Goal: Information Seeking & Learning: Learn about a topic

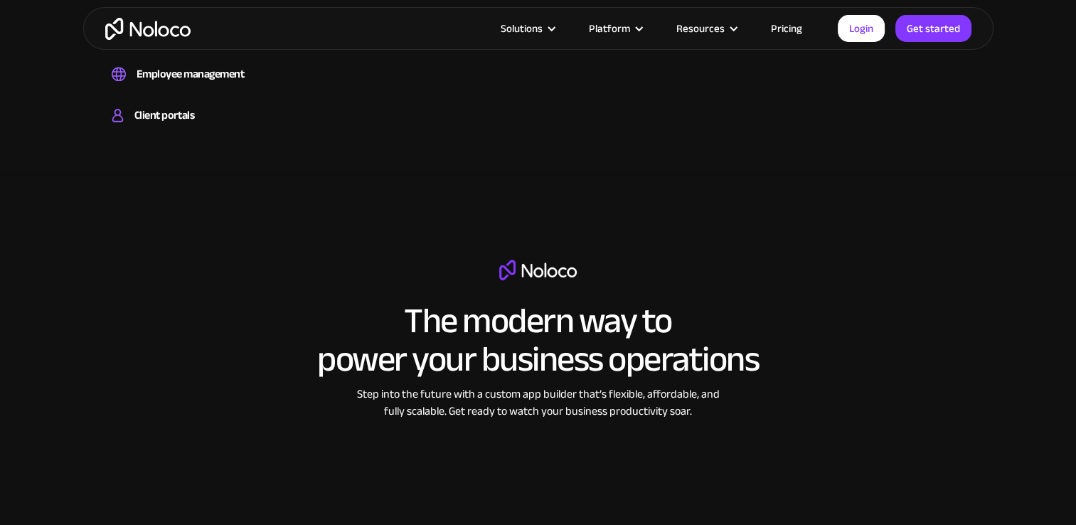
scroll to position [1681, 0]
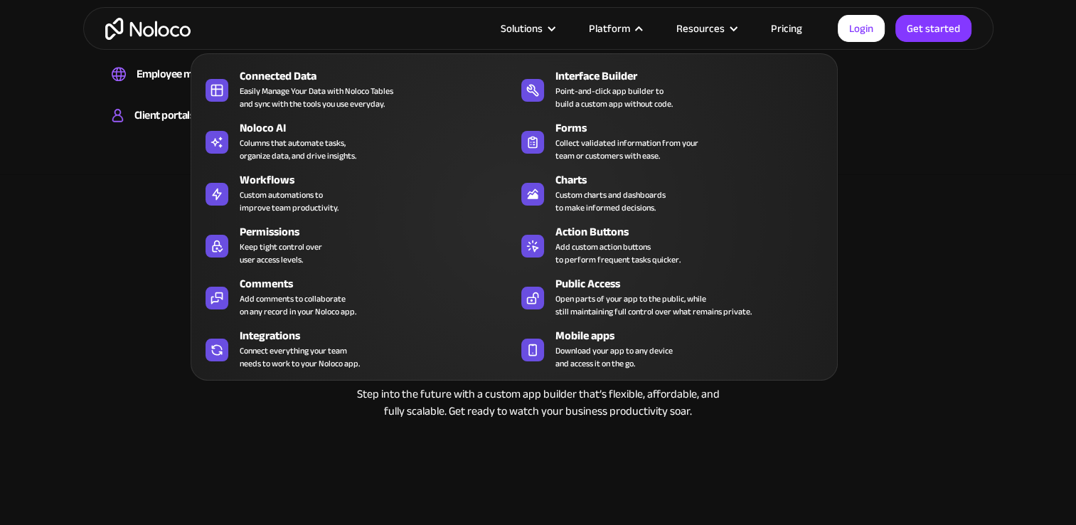
click at [782, 33] on nav "Connected Data Easily Manage Your Data with Noloco Tables and sync with the too…" at bounding box center [514, 206] width 647 height 347
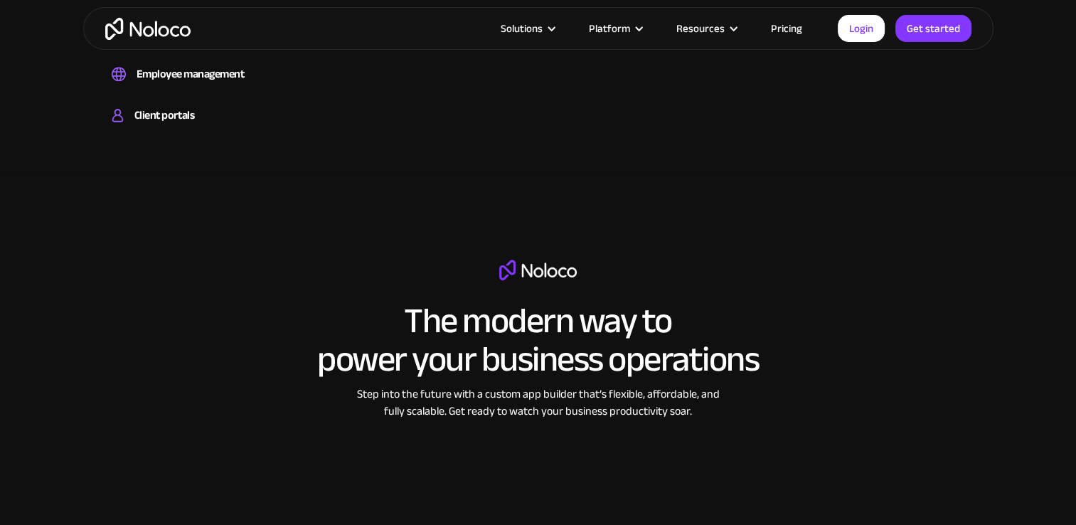
click at [782, 30] on link "Pricing" at bounding box center [786, 28] width 67 height 18
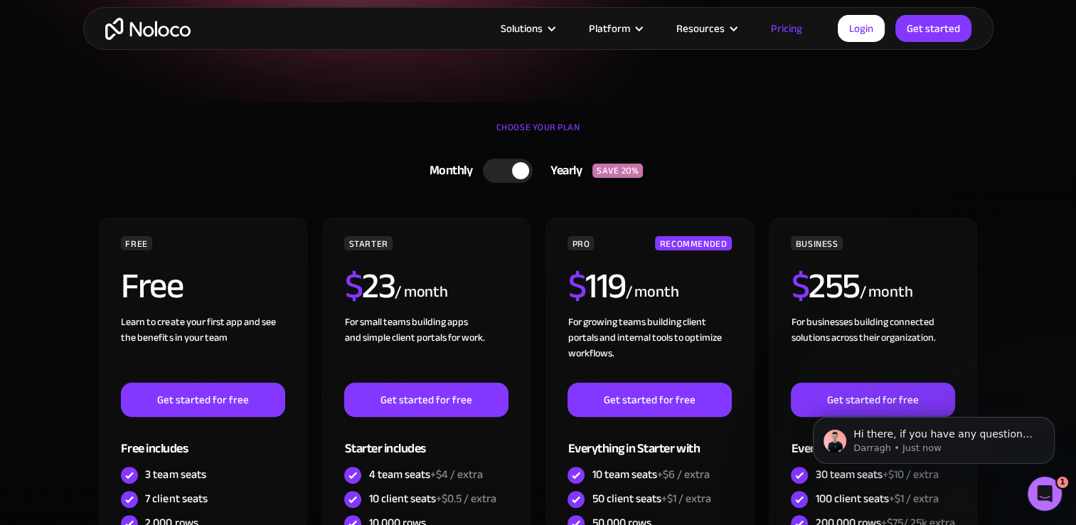
scroll to position [256, 0]
click at [510, 171] on div at bounding box center [508, 171] width 50 height 24
click at [510, 171] on div at bounding box center [514, 171] width 50 height 24
click at [510, 171] on div at bounding box center [508, 171] width 50 height 24
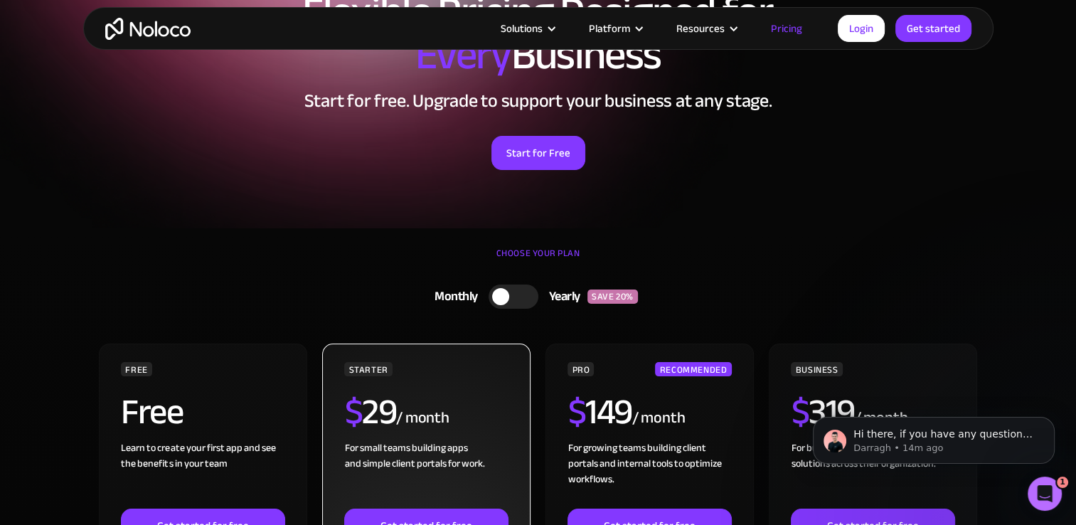
scroll to position [0, 0]
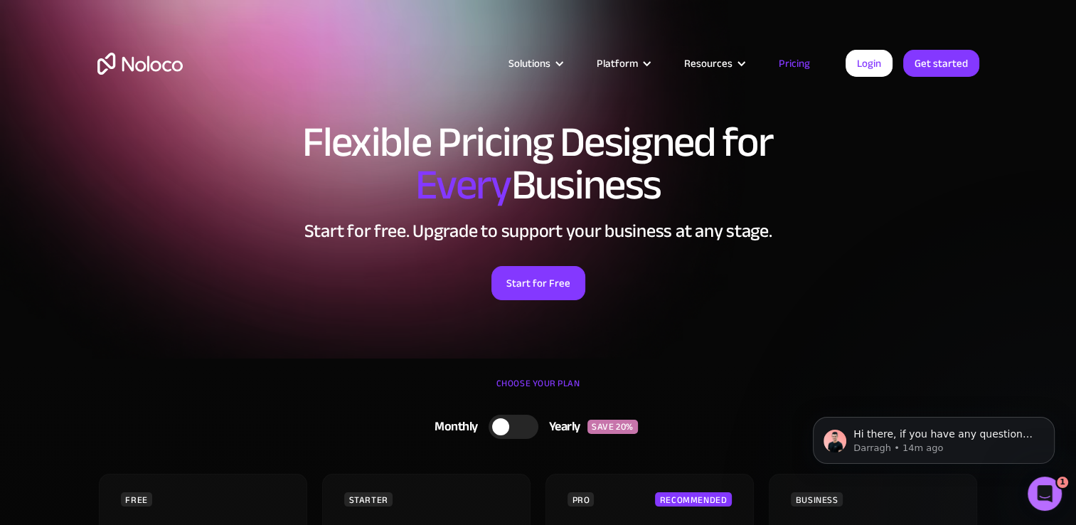
click at [149, 68] on img "home" at bounding box center [139, 64] width 85 height 22
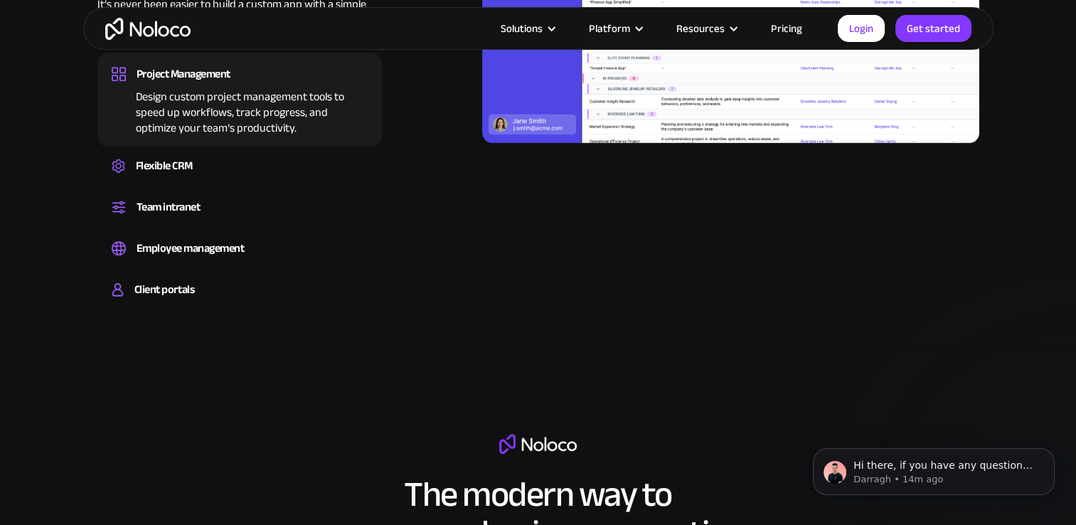
scroll to position [1493, 0]
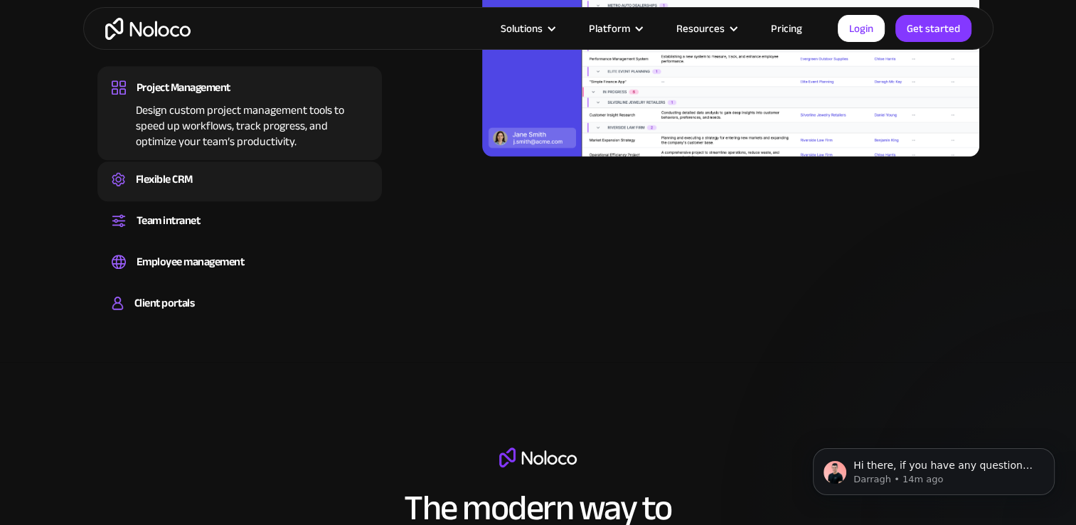
click at [191, 183] on div "Flexible CRM" at bounding box center [164, 179] width 57 height 21
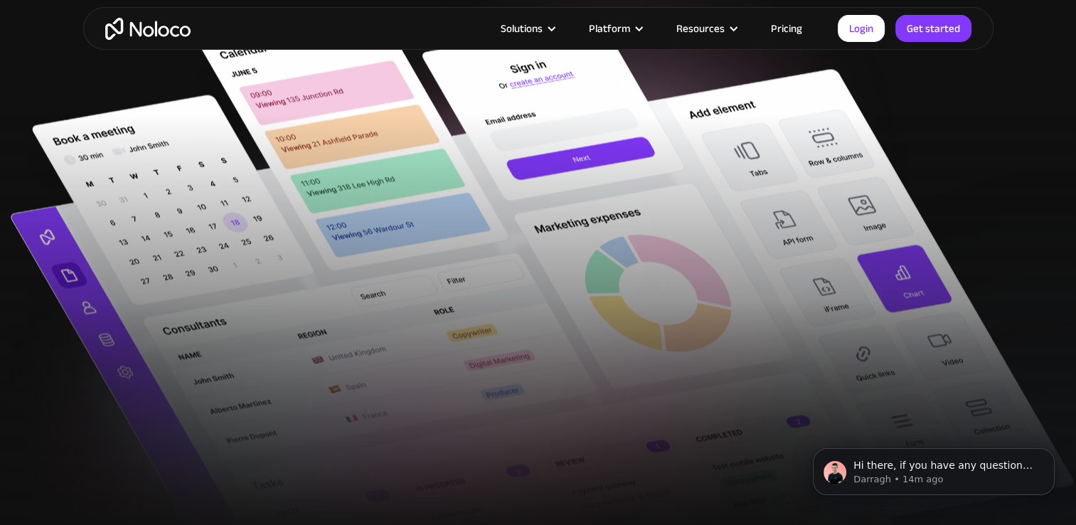
scroll to position [356, 0]
